Goal: Information Seeking & Learning: Check status

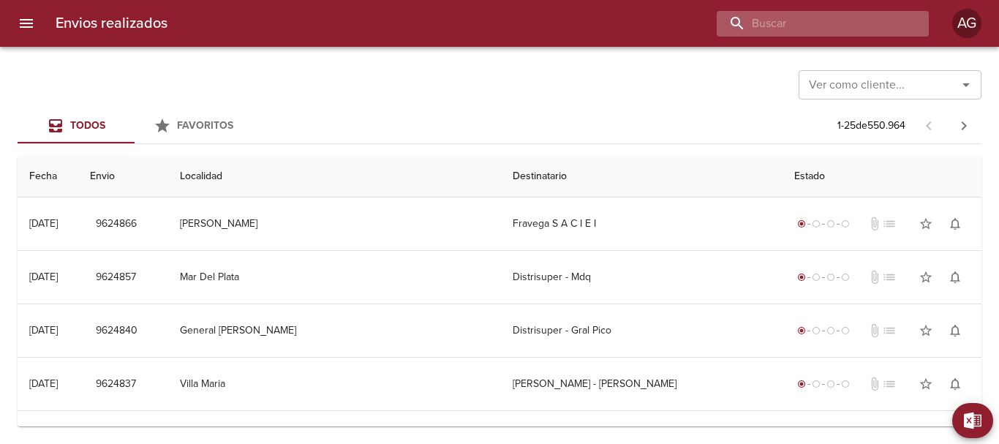
click at [838, 14] on input "buscar" at bounding box center [810, 24] width 187 height 26
type input "[PERSON_NAME]"
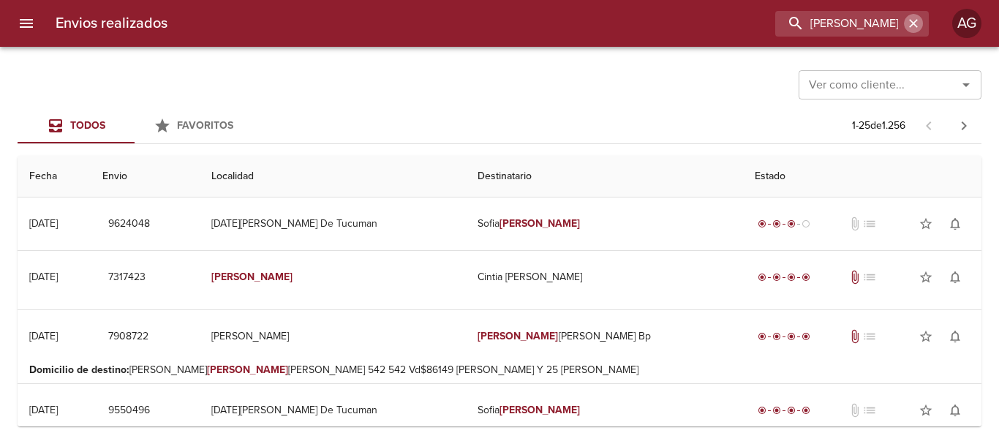
drag, startPoint x: 917, startPoint y: 24, endPoint x: 783, endPoint y: 52, distance: 136.7
click at [909, 26] on icon "button" at bounding box center [913, 23] width 15 height 15
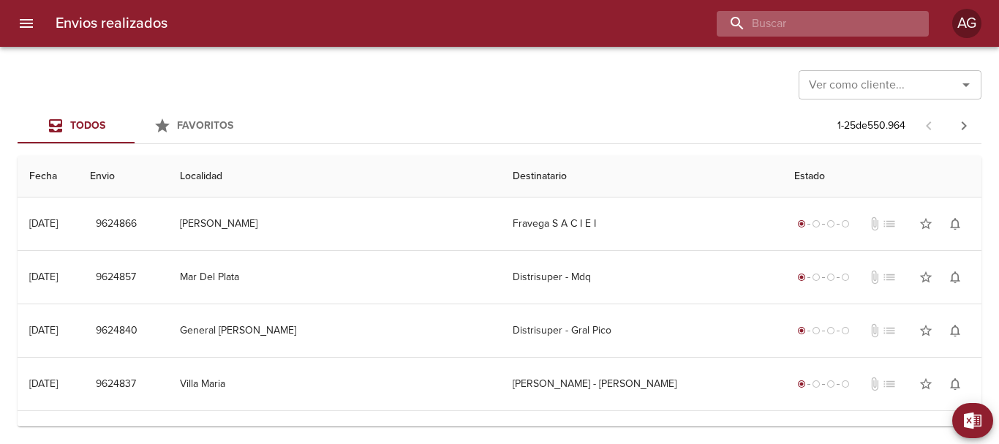
click at [819, 34] on input "buscar" at bounding box center [810, 24] width 187 height 26
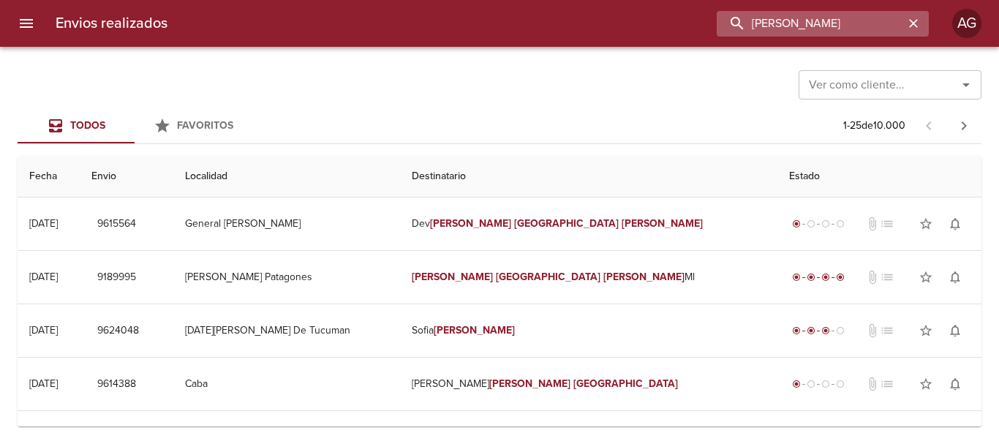
click at [829, 29] on input "maria florencia figueroa" at bounding box center [810, 24] width 187 height 26
click at [829, 29] on input "9615564" at bounding box center [810, 24] width 187 height 26
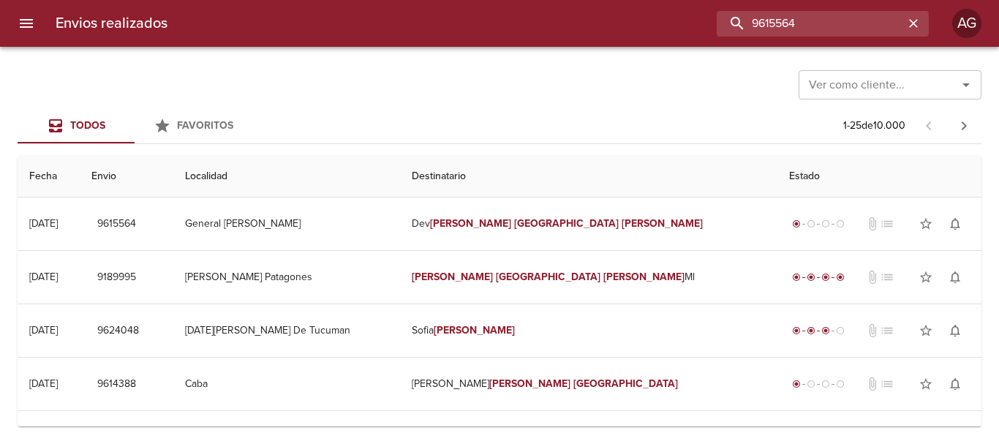
type input "9615564"
